Goal: Task Accomplishment & Management: Manage account settings

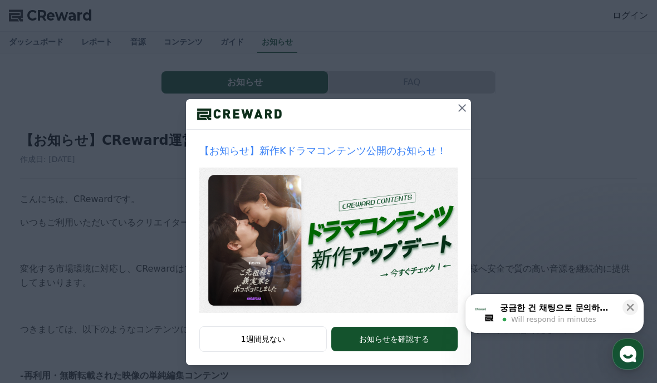
scroll to position [35, 0]
click at [465, 111] on icon at bounding box center [462, 108] width 8 height 8
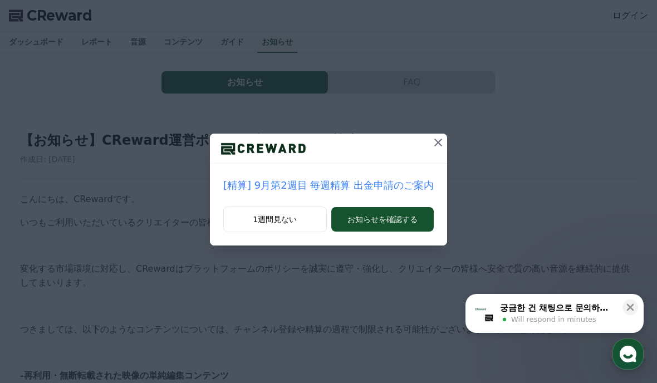
click at [406, 224] on button "お知らせを確認する" at bounding box center [382, 219] width 103 height 25
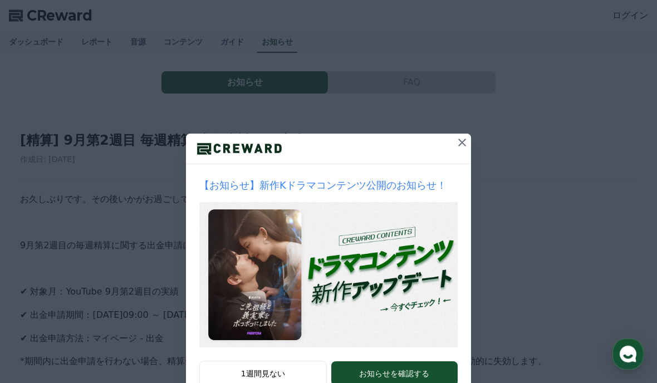
click at [462, 143] on icon at bounding box center [462, 143] width 8 height 8
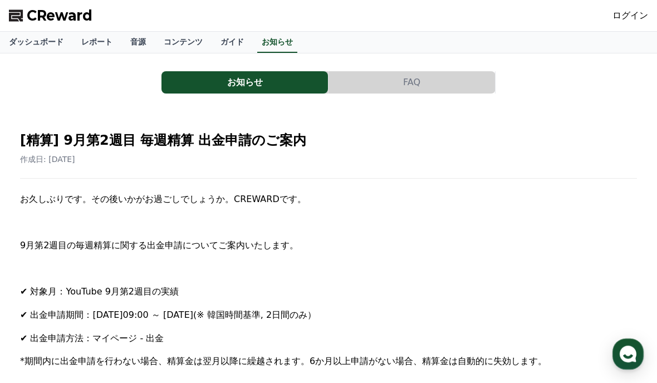
click at [42, 50] on link "ダッシュボード" at bounding box center [36, 42] width 72 height 21
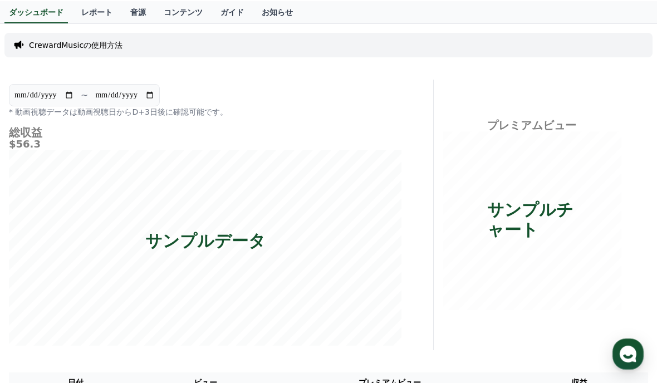
scroll to position [29, 0]
click at [129, 17] on link "音源" at bounding box center [137, 13] width 33 height 21
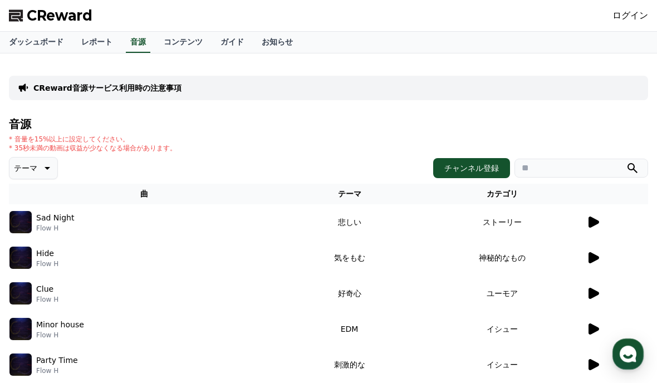
click at [194, 89] on div "CReward音源サービス利用時の注意事項" at bounding box center [329, 88] width 640 height 25
click at [134, 85] on p "CReward音源サービス利用時の注意事項" at bounding box center [107, 87] width 148 height 11
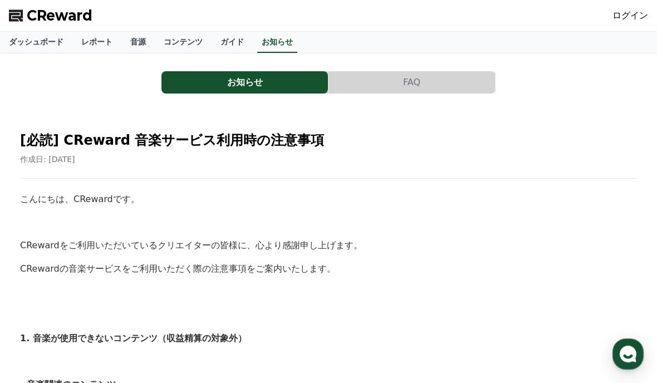
click at [627, 14] on link "ログイン" at bounding box center [631, 15] width 36 height 13
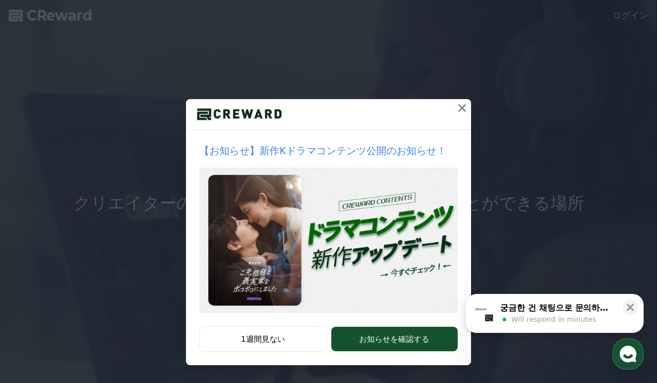
scroll to position [35, 0]
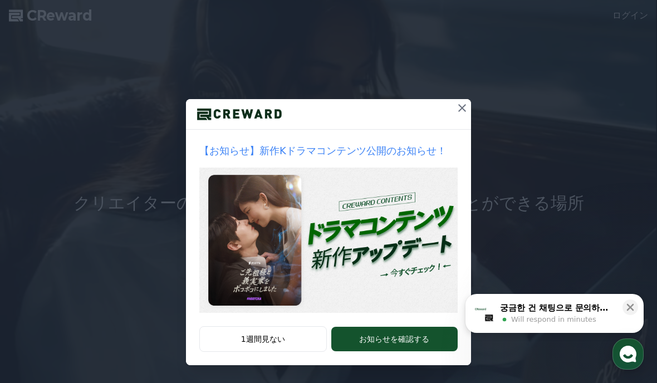
click at [279, 341] on button "1週間見ない" at bounding box center [263, 339] width 128 height 26
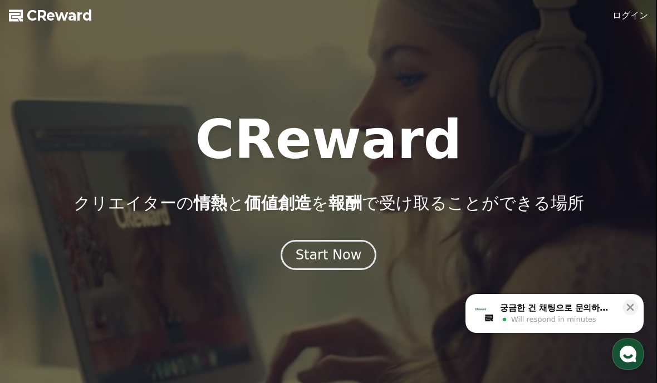
click at [637, 17] on link "ログイン" at bounding box center [631, 15] width 36 height 13
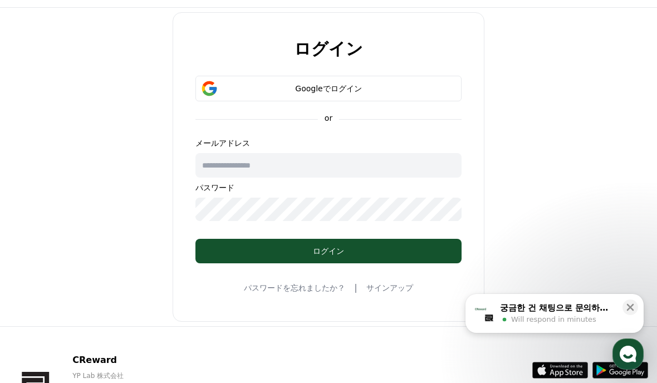
scroll to position [23, 0]
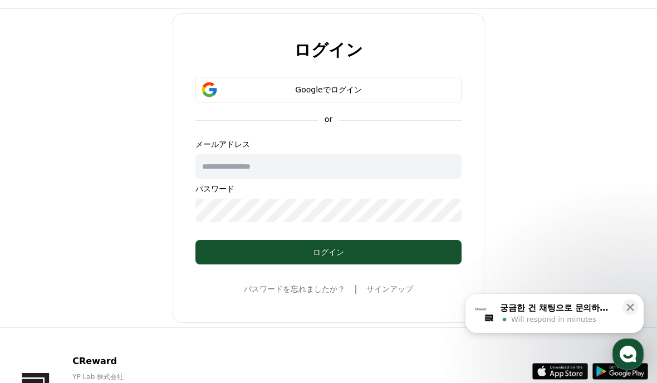
click at [430, 87] on div "Googleでログイン" at bounding box center [329, 89] width 234 height 11
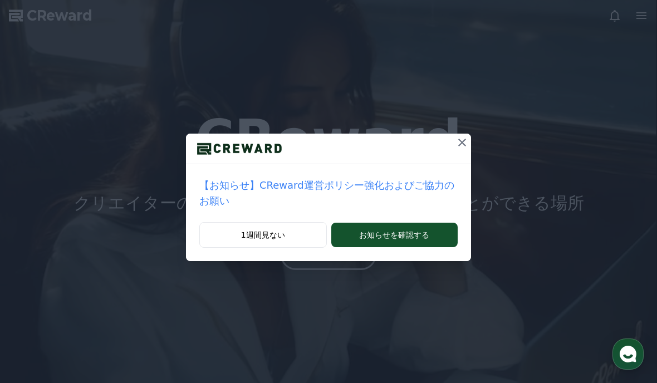
click at [286, 234] on button "1週間見ない" at bounding box center [263, 235] width 128 height 26
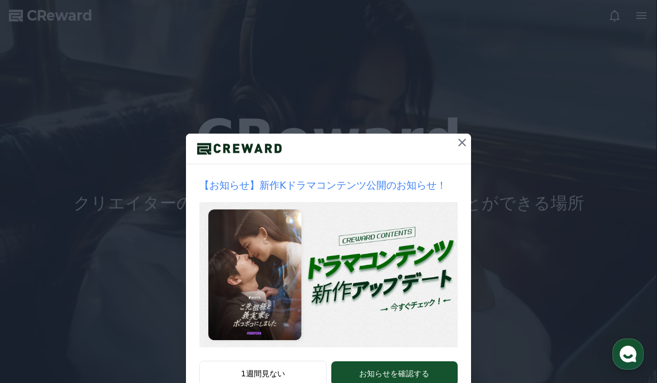
click at [461, 149] on button at bounding box center [462, 143] width 18 height 18
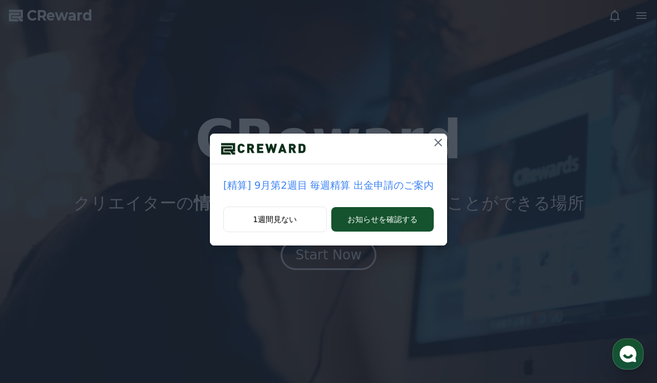
click at [302, 220] on button "1週間見ない" at bounding box center [275, 220] width 104 height 26
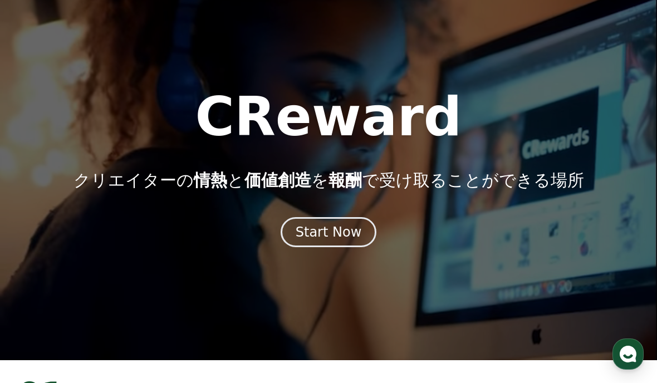
scroll to position [23, 0]
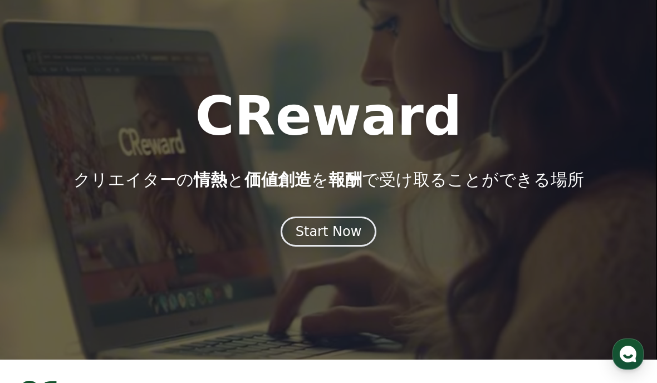
click at [362, 232] on button "Start Now" at bounding box center [329, 232] width 96 height 30
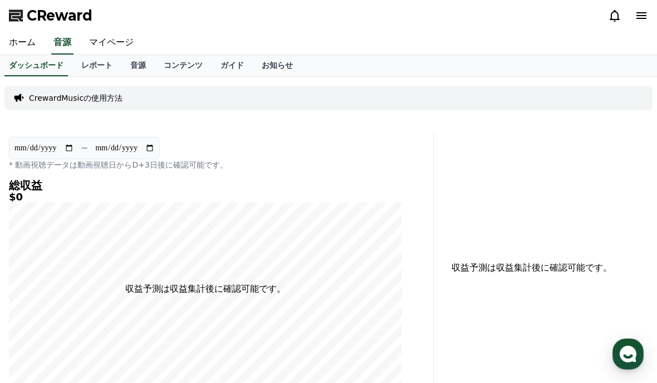
scroll to position [23, 0]
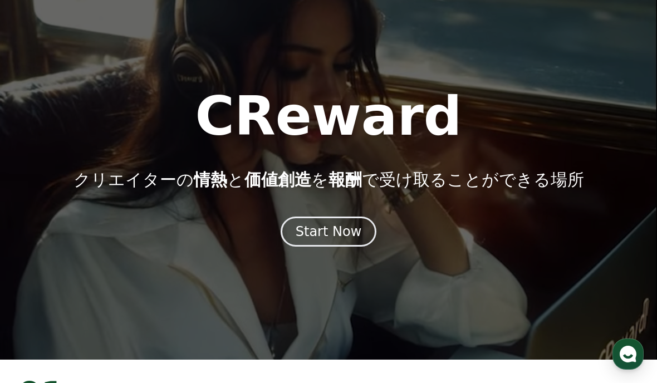
click at [359, 233] on button "Start Now" at bounding box center [329, 232] width 96 height 30
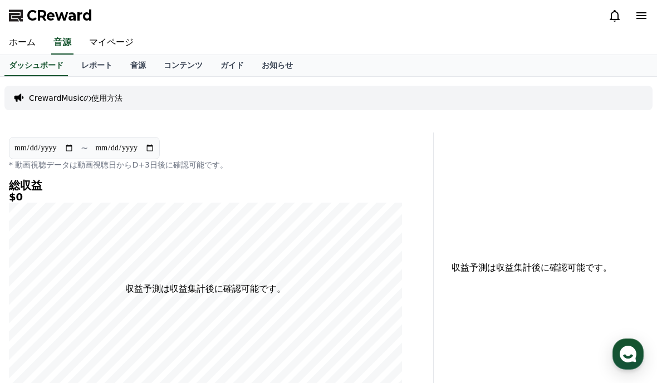
click at [120, 40] on link "マイページ" at bounding box center [111, 42] width 62 height 23
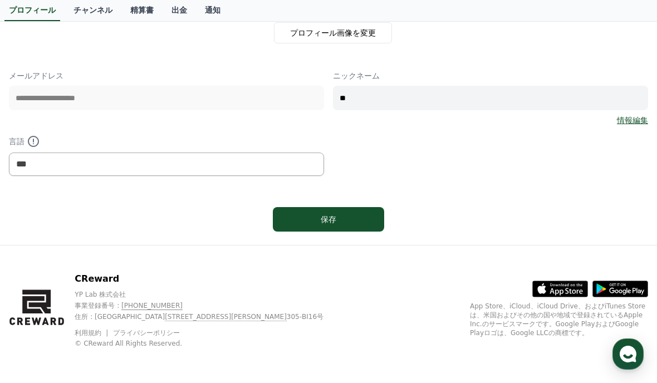
scroll to position [125, 0]
click at [370, 216] on button "保存" at bounding box center [328, 220] width 111 height 25
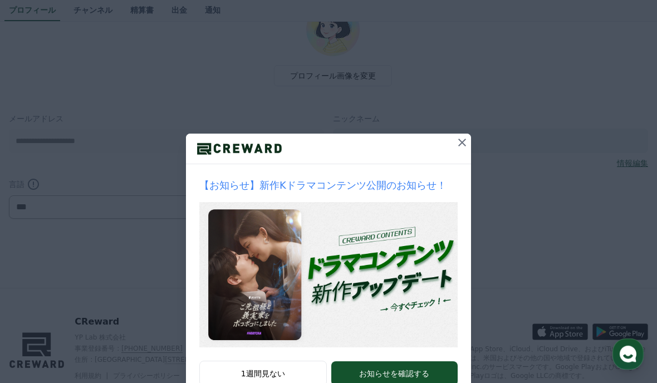
click at [467, 138] on icon at bounding box center [462, 142] width 13 height 13
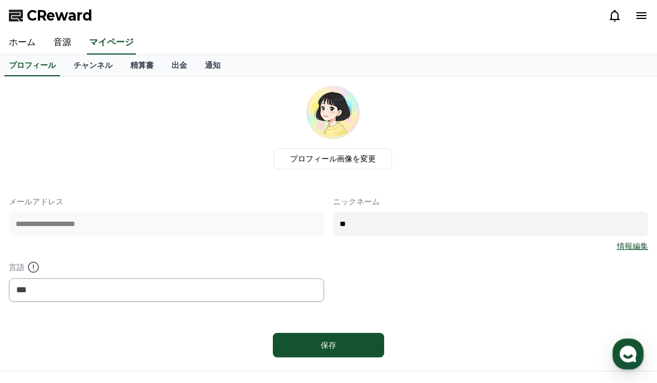
click at [91, 73] on link "チャンネル" at bounding box center [93, 65] width 57 height 21
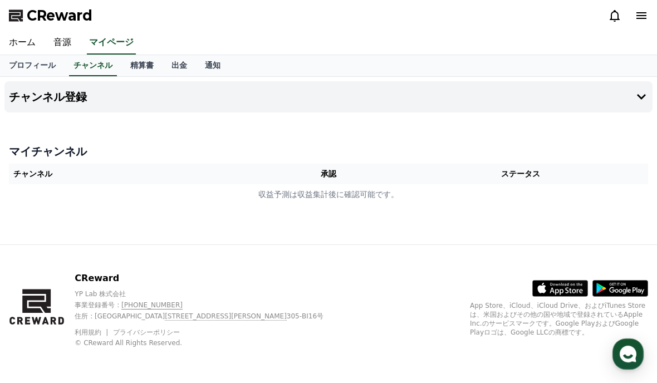
click at [281, 182] on th "承認" at bounding box center [328, 174] width 130 height 21
click at [200, 171] on th "チャンネル" at bounding box center [136, 174] width 255 height 21
click at [211, 182] on th "チャンネル" at bounding box center [136, 174] width 255 height 21
click at [411, 90] on button "チャンネル登録" at bounding box center [328, 96] width 648 height 31
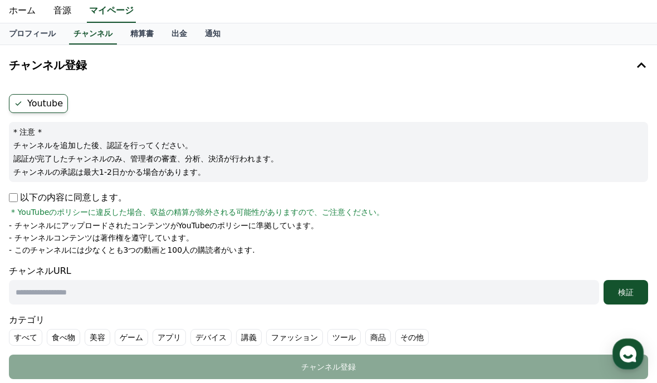
scroll to position [26, 0]
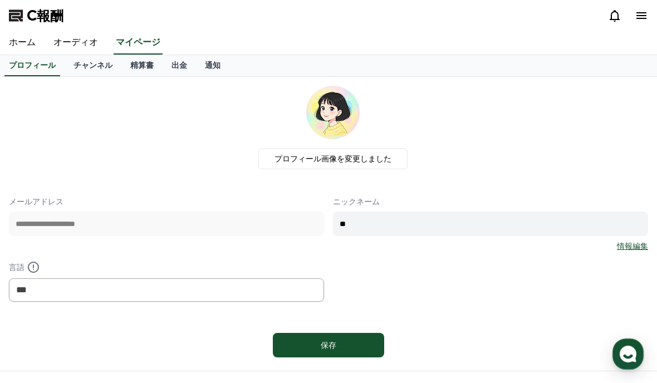
scroll to position [7, 0]
